Goal: Download file/media

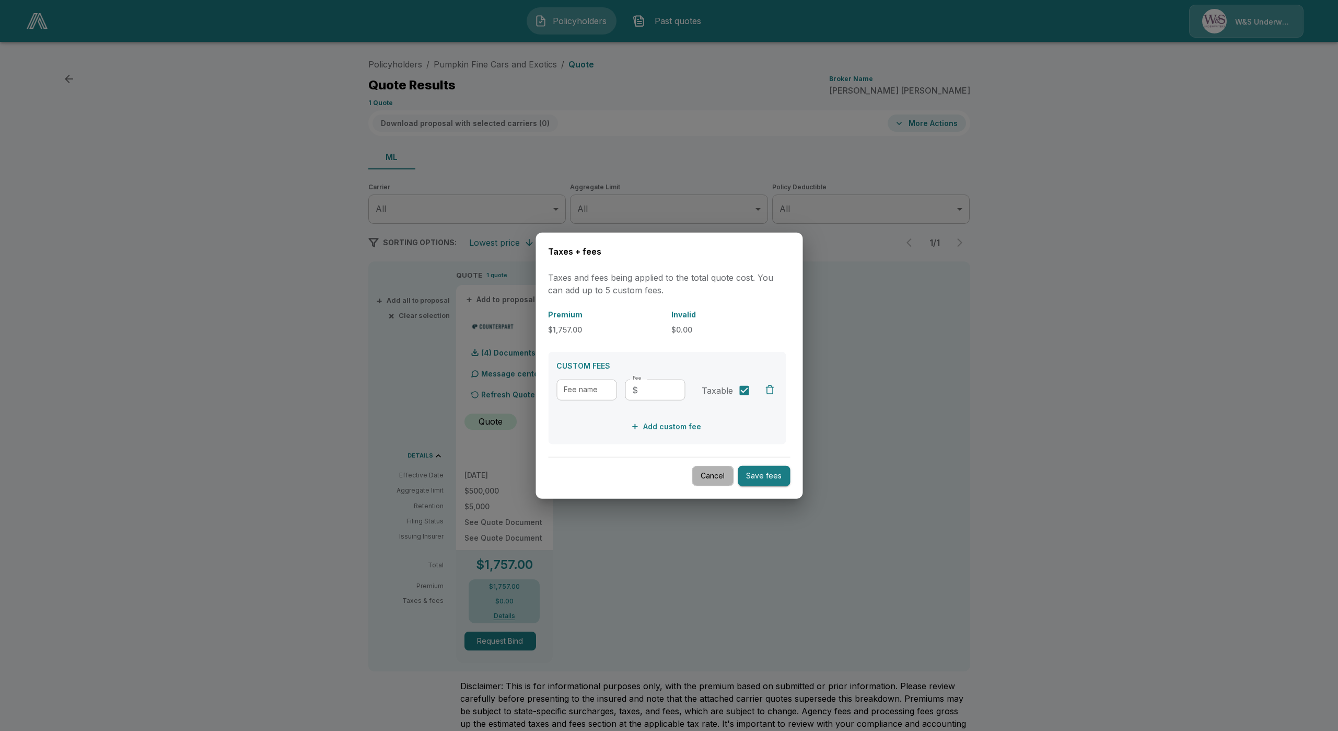
click at [717, 476] on button "Cancel" at bounding box center [713, 476] width 42 height 20
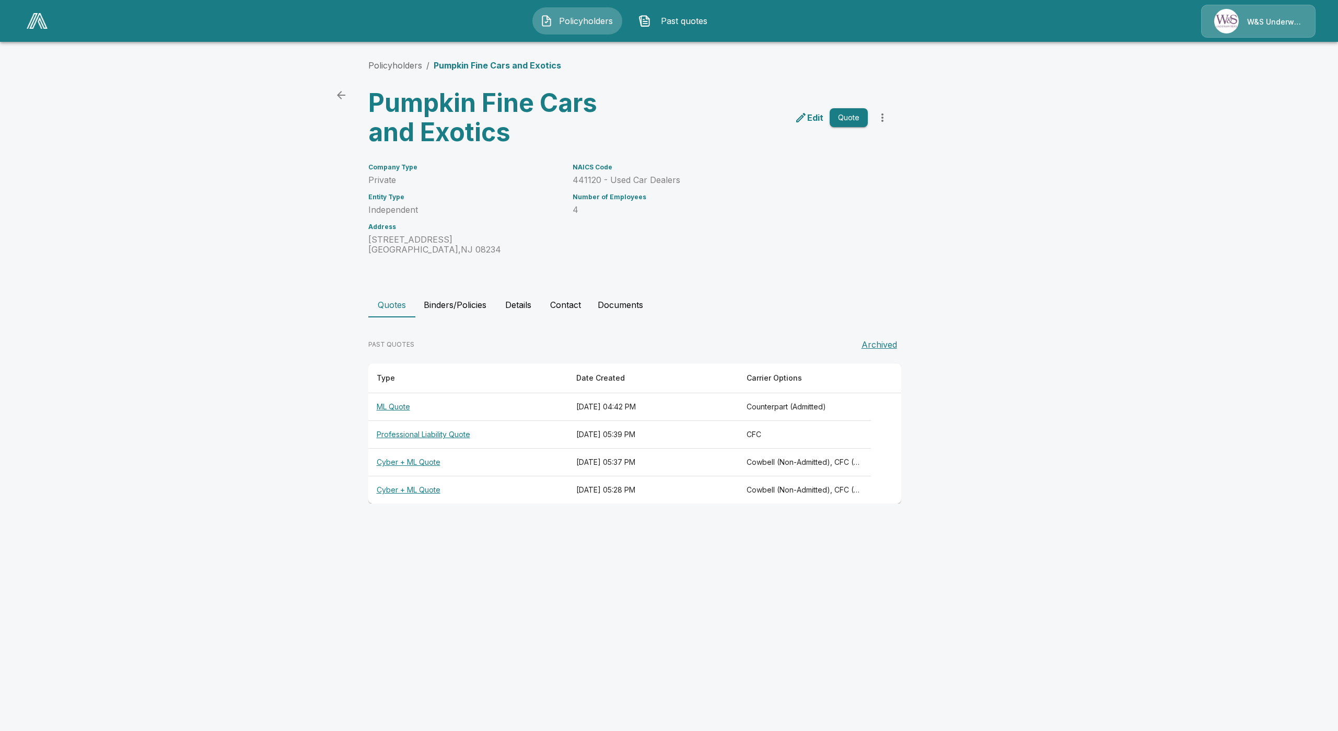
click at [396, 496] on th "Cyber + ML Quote" at bounding box center [468, 490] width 200 height 28
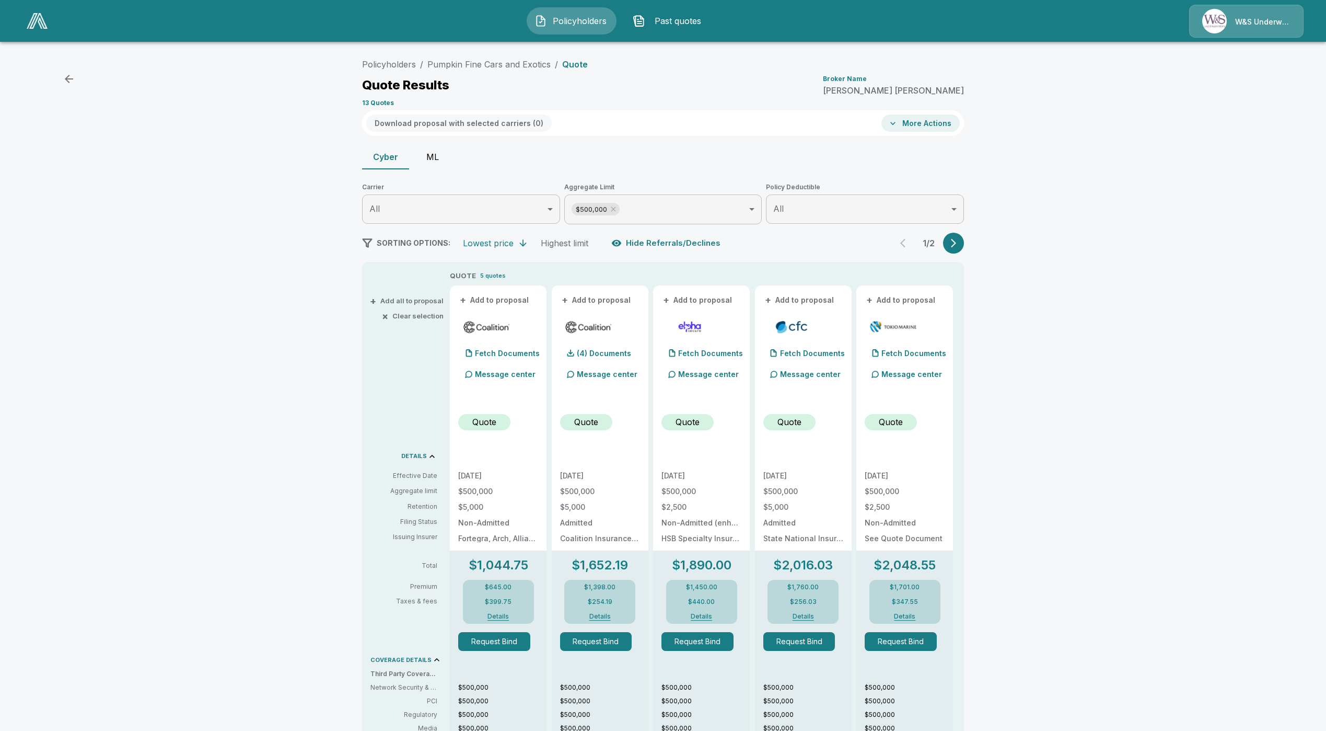
click at [436, 164] on button "ML" at bounding box center [432, 156] width 47 height 25
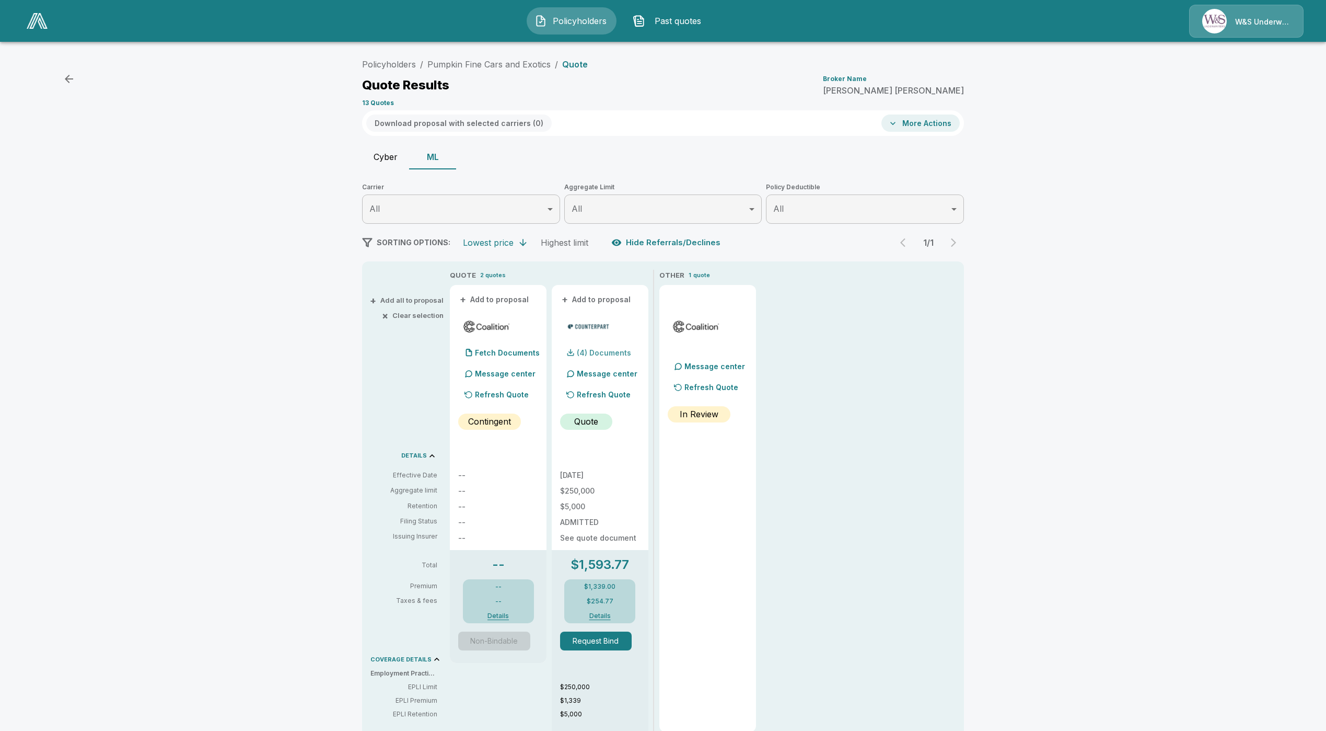
click at [597, 352] on p "(4) Documents" at bounding box center [604, 352] width 54 height 7
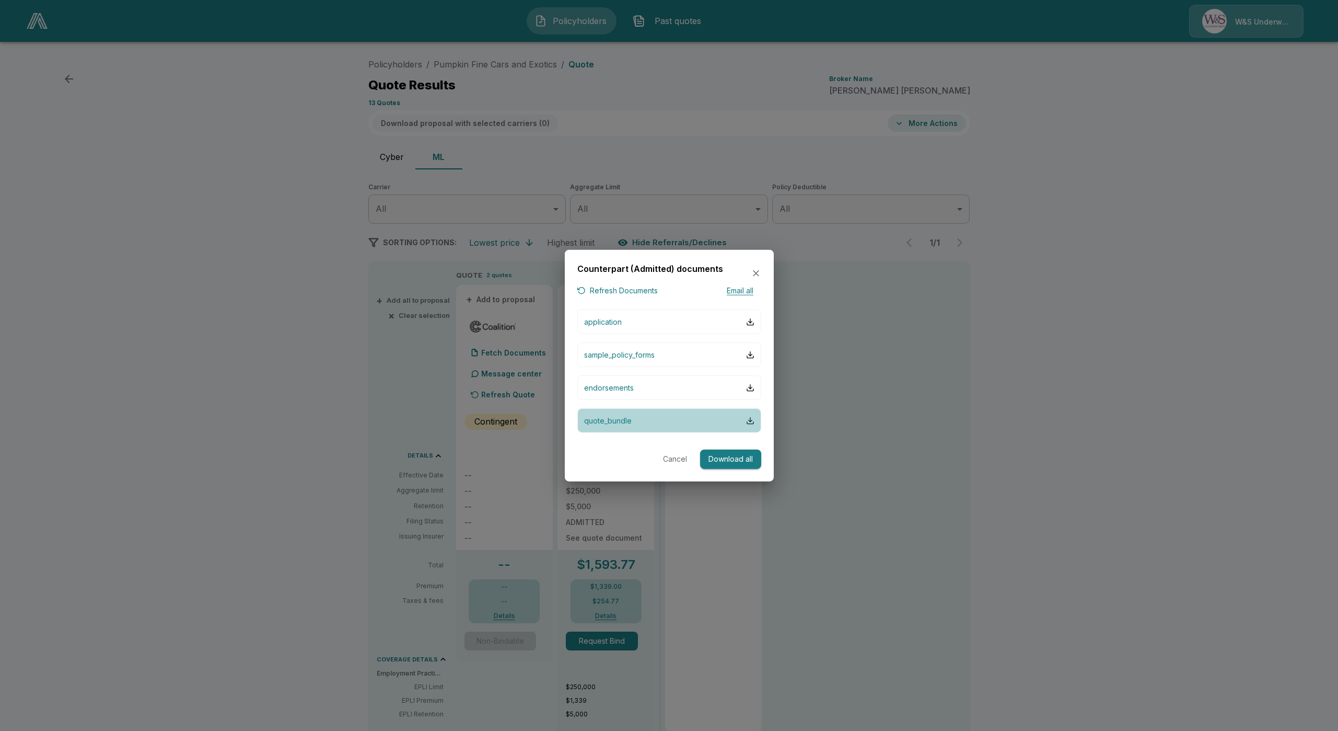
click at [654, 428] on button "quote_bundle" at bounding box center [669, 420] width 184 height 25
click at [252, 338] on div at bounding box center [669, 365] width 1338 height 731
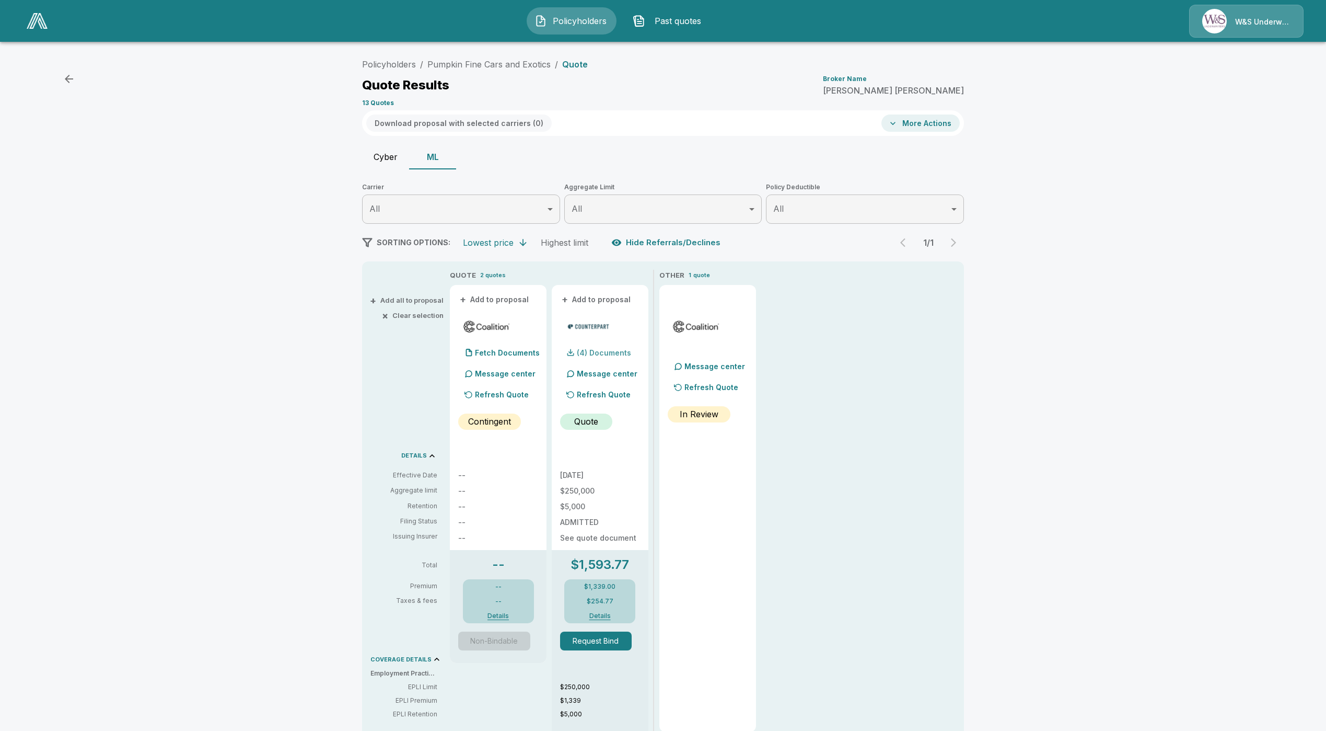
click at [629, 360] on div "(4) Documents" at bounding box center [595, 352] width 71 height 21
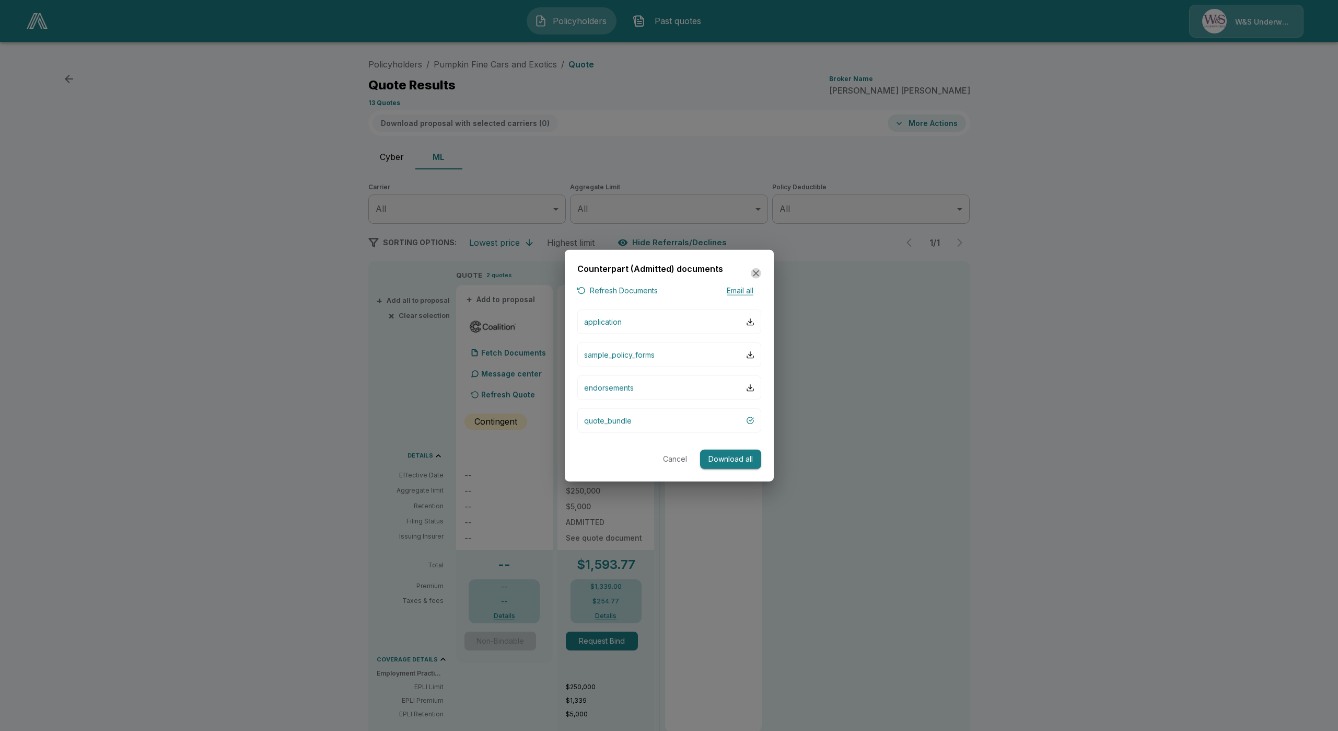
click at [759, 271] on icon "button" at bounding box center [756, 273] width 10 height 10
